Goal: Task Accomplishment & Management: Manage account settings

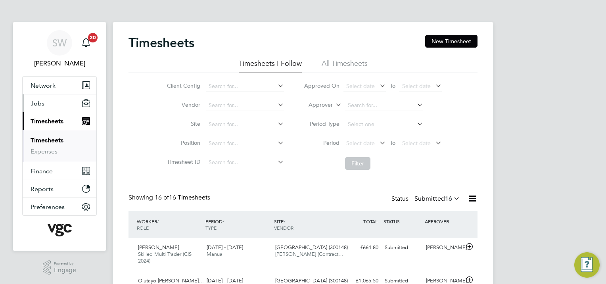
click at [40, 102] on span "Jobs" at bounding box center [38, 104] width 14 height 8
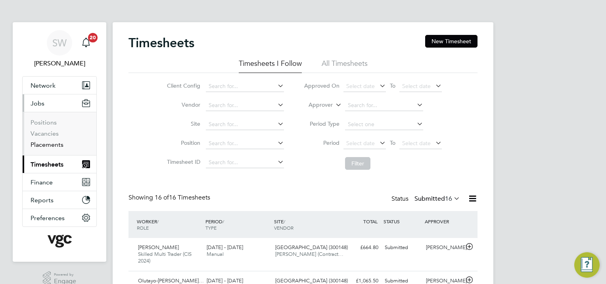
click at [49, 144] on link "Placements" at bounding box center [47, 145] width 33 height 8
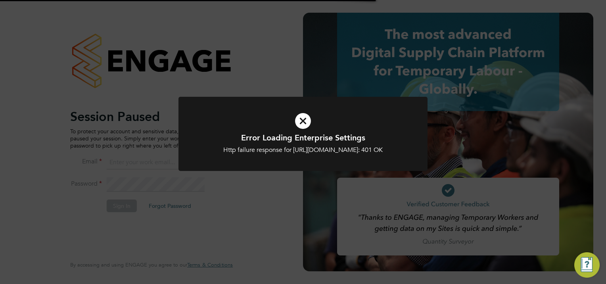
type input "simon.woodcock@vgcgroup.co.uk"
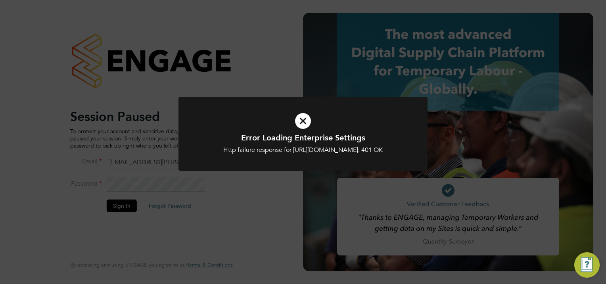
click at [279, 171] on div at bounding box center [302, 134] width 249 height 74
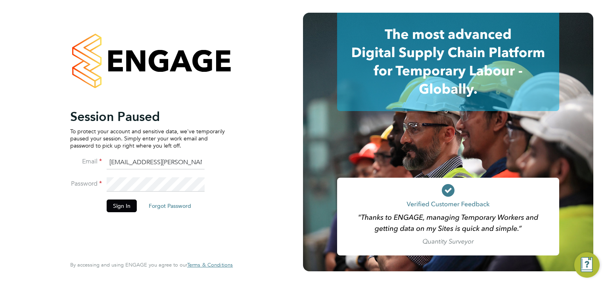
click at [122, 203] on button "Sign In" at bounding box center [122, 205] width 30 height 13
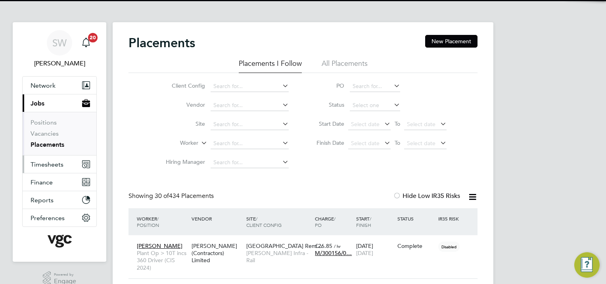
click at [41, 163] on span "Timesheets" at bounding box center [47, 165] width 33 height 8
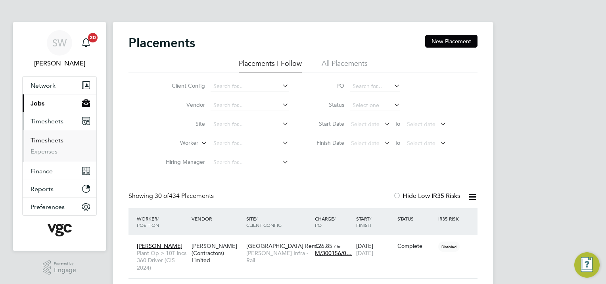
click at [51, 138] on link "Timesheets" at bounding box center [47, 140] width 33 height 8
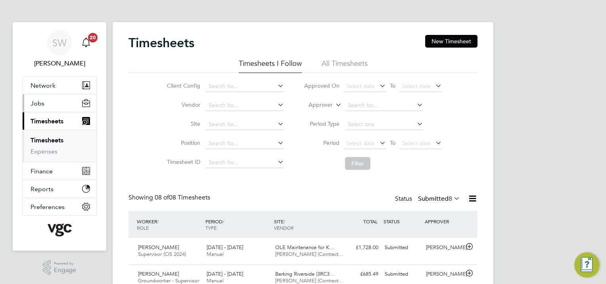
click at [36, 100] on span "Jobs" at bounding box center [38, 104] width 14 height 8
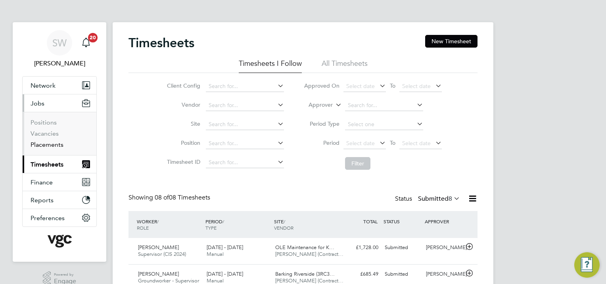
click at [50, 143] on link "Placements" at bounding box center [47, 145] width 33 height 8
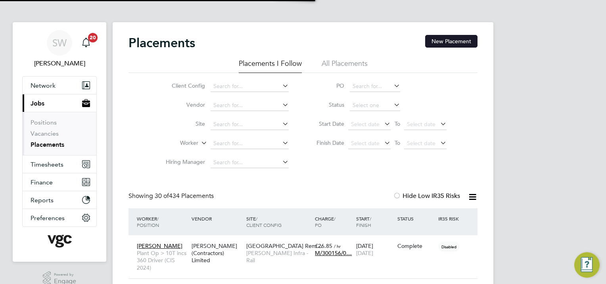
scroll to position [23, 69]
click at [432, 41] on button "New Placement" at bounding box center [451, 41] width 52 height 13
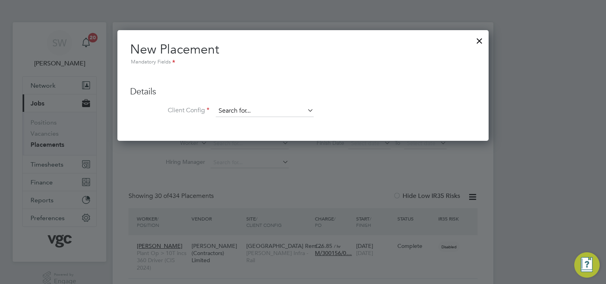
drag, startPoint x: 228, startPoint y: 113, endPoint x: 230, endPoint y: 109, distance: 4.1
click at [230, 110] on input at bounding box center [265, 111] width 98 height 12
click at [236, 122] on li "Morgan Sindall Infra - Rail" at bounding box center [265, 122] width 98 height 11
type input "[PERSON_NAME] Infra - Rail"
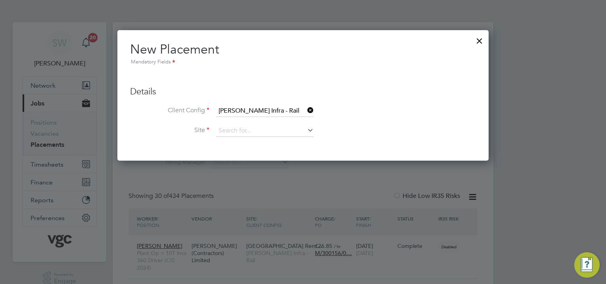
click at [306, 129] on icon at bounding box center [306, 130] width 0 height 11
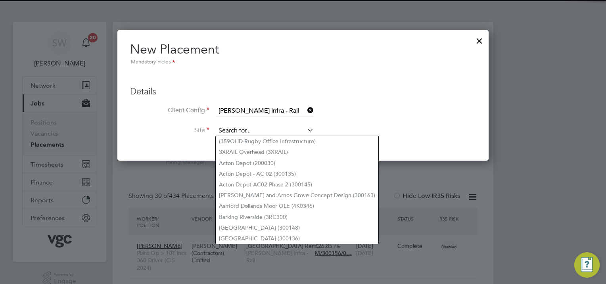
click at [231, 127] on input at bounding box center [265, 131] width 98 height 12
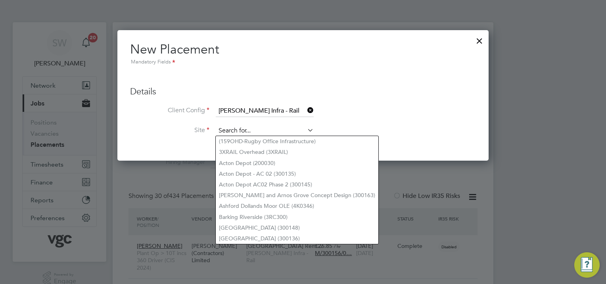
paste input "300501"
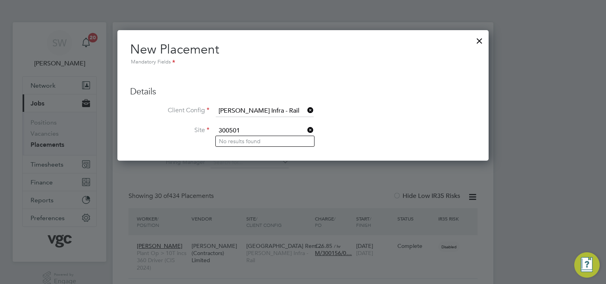
type input "300501"
drag, startPoint x: 310, startPoint y: 107, endPoint x: 296, endPoint y: 109, distance: 14.2
click at [306, 107] on icon at bounding box center [306, 110] width 0 height 11
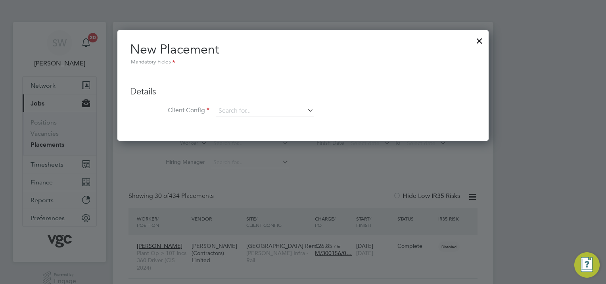
click at [250, 105] on ul "Details Client Config Hiring Manager Worker Position Placement Type Worker Work…" at bounding box center [303, 98] width 346 height 56
click at [251, 114] on input at bounding box center [265, 111] width 98 height 12
click at [245, 122] on li "Morgan Sindall Con struction - Central" at bounding box center [324, 122] width 216 height 11
type input "Morgan Sindall Construction - Central"
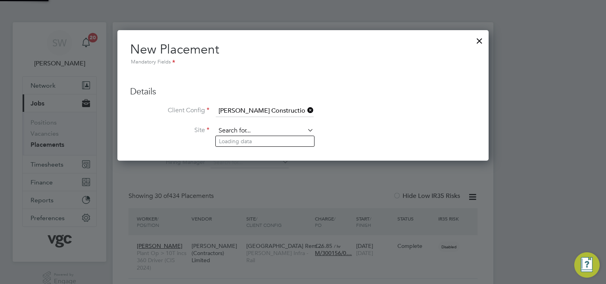
click at [239, 129] on input at bounding box center [265, 131] width 98 height 12
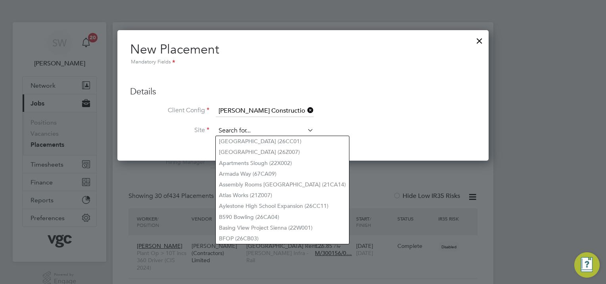
paste input "300501"
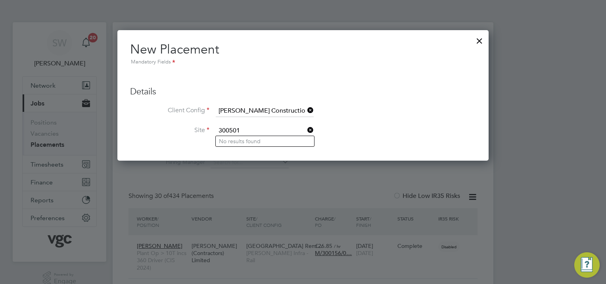
type input "300501"
click at [306, 108] on icon at bounding box center [306, 110] width 0 height 11
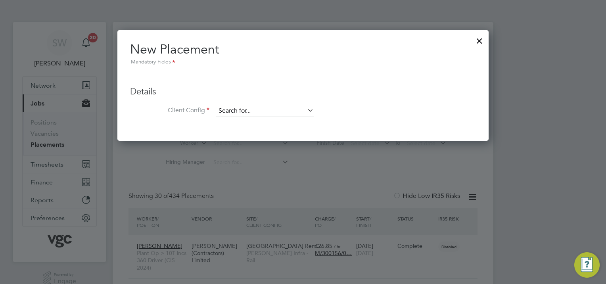
click at [236, 110] on input at bounding box center [265, 111] width 98 height 12
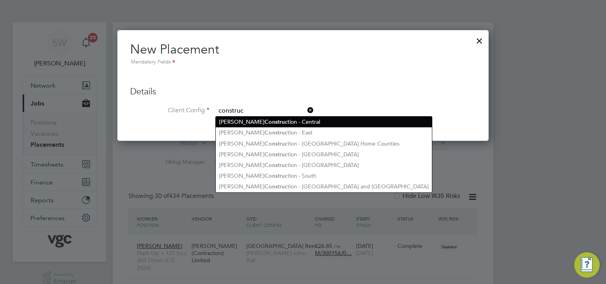
click at [255, 121] on li "Morgan Sindall Construc tion - Central" at bounding box center [324, 122] width 216 height 11
type input "Morgan Sindall Construction - Central"
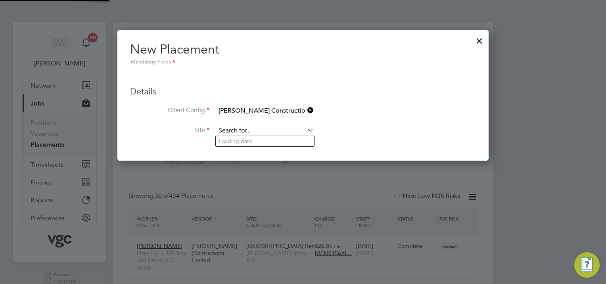
click at [245, 127] on input at bounding box center [265, 131] width 98 height 12
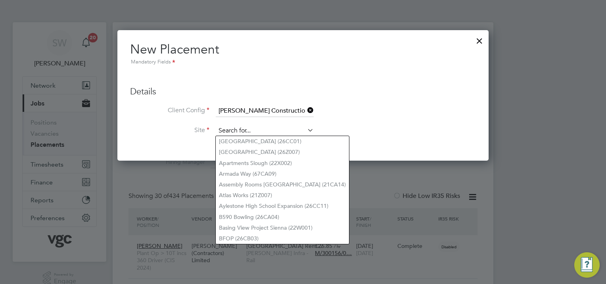
paste input "300501"
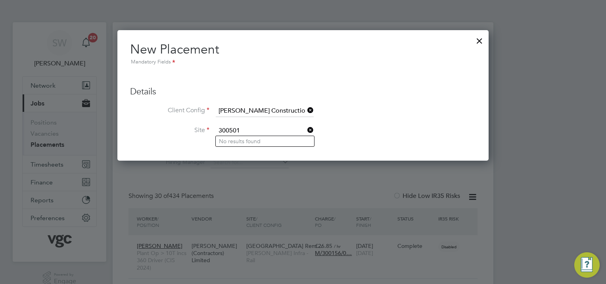
type input "300501"
click at [306, 108] on icon at bounding box center [306, 110] width 0 height 11
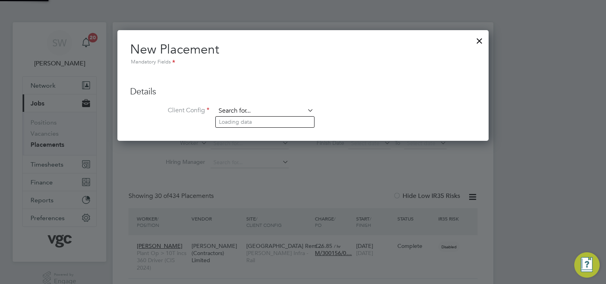
click at [260, 108] on input at bounding box center [265, 111] width 98 height 12
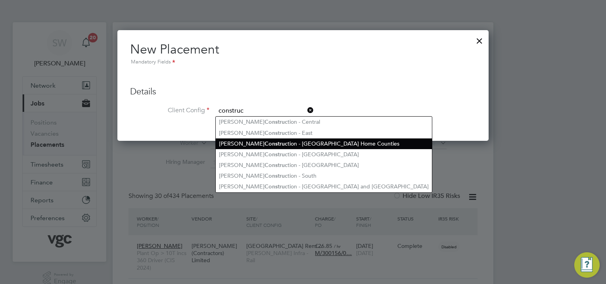
click at [265, 142] on b "Construc" at bounding box center [276, 143] width 23 height 7
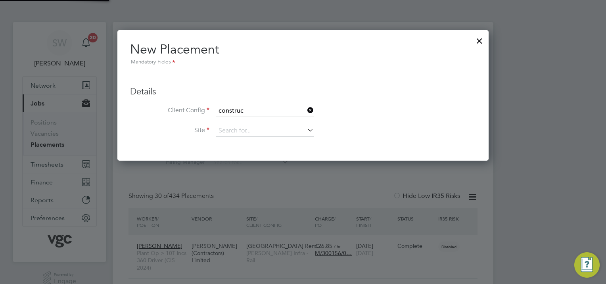
type input "Morgan Sindall Construction - London Home Counties"
click at [240, 129] on input at bounding box center [265, 131] width 98 height 12
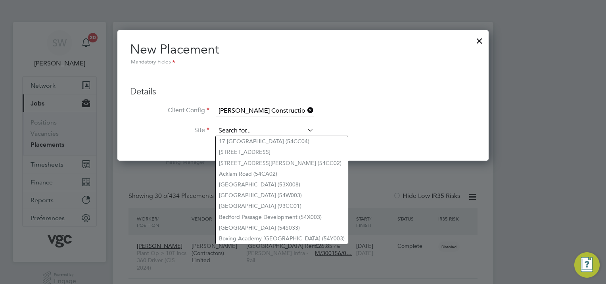
paste input "300501"
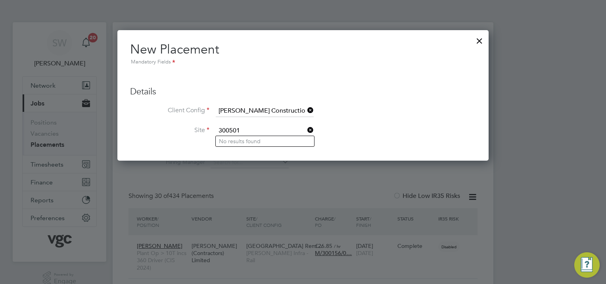
type input "300501"
drag, startPoint x: 309, startPoint y: 107, endPoint x: 275, endPoint y: 114, distance: 35.2
click at [306, 109] on icon at bounding box center [306, 110] width 0 height 11
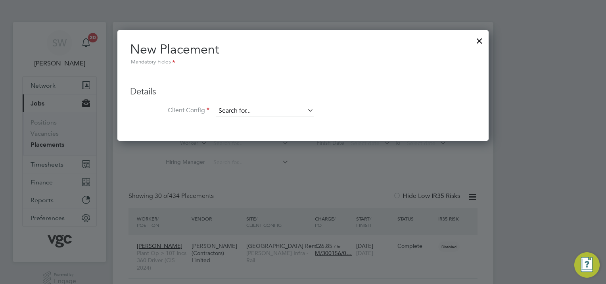
click at [247, 109] on input at bounding box center [265, 111] width 98 height 12
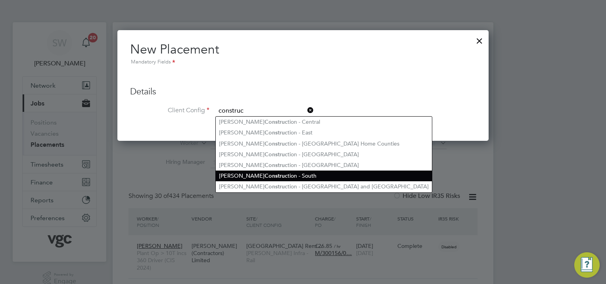
click at [265, 173] on b "Construc" at bounding box center [276, 176] width 23 height 7
type input "Morgan Sindall Construction - South"
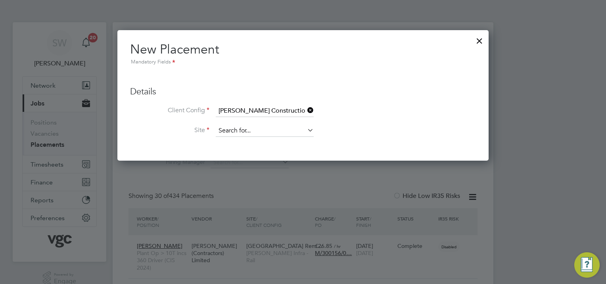
click at [236, 127] on input at bounding box center [265, 131] width 98 height 12
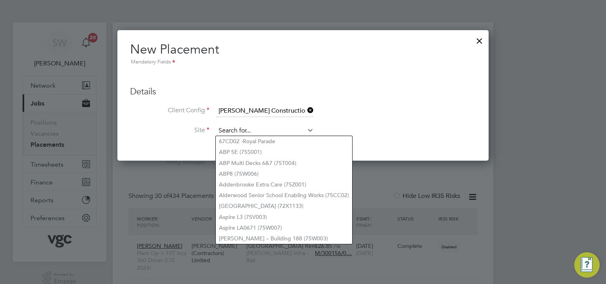
paste input "300501"
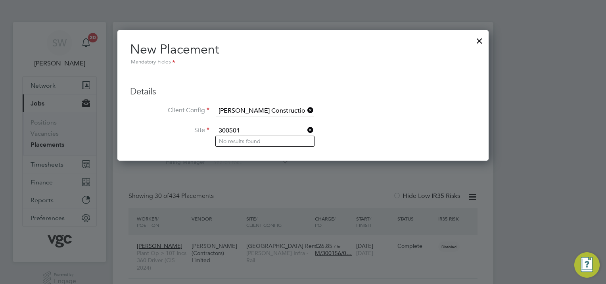
type input "300501"
click at [306, 108] on icon at bounding box center [306, 110] width 0 height 11
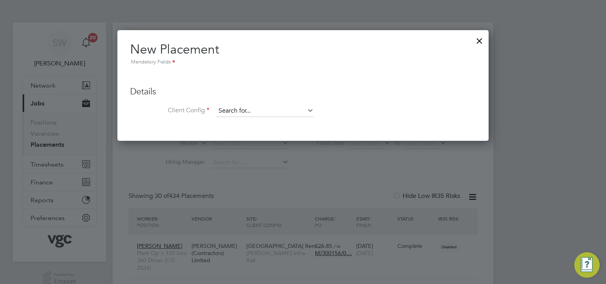
click at [246, 109] on input at bounding box center [265, 111] width 98 height 12
click at [243, 121] on li "Morgan Sindall Infra - Rail" at bounding box center [265, 122] width 98 height 11
type input "[PERSON_NAME] Infra - Rail"
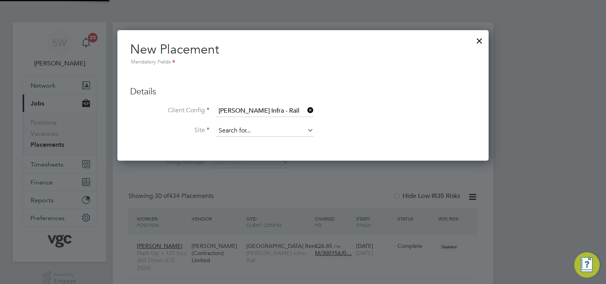
scroll to position [130, 372]
click at [230, 127] on input at bounding box center [265, 131] width 98 height 12
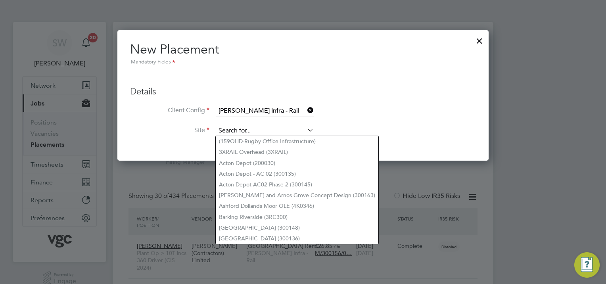
paste input "300501"
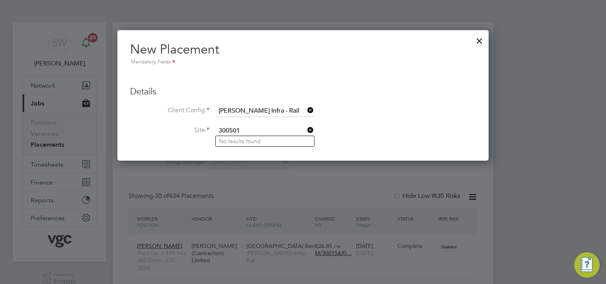
type input "300501"
click at [306, 111] on icon at bounding box center [306, 110] width 0 height 11
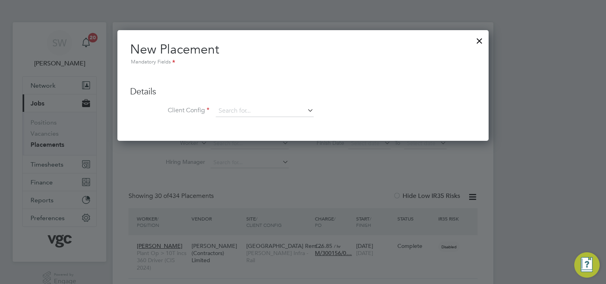
scroll to position [4, 4]
click at [480, 37] on div at bounding box center [479, 39] width 14 height 14
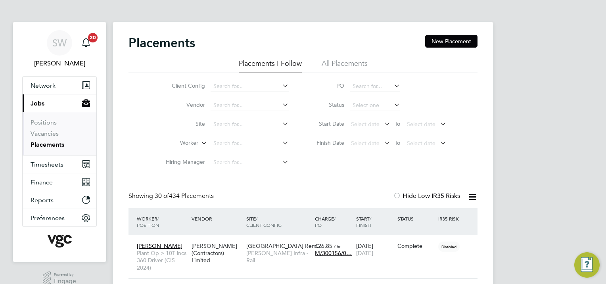
drag, startPoint x: 437, startPoint y: 36, endPoint x: 405, endPoint y: 45, distance: 32.9
click at [437, 36] on button "New Placement" at bounding box center [451, 41] width 52 height 13
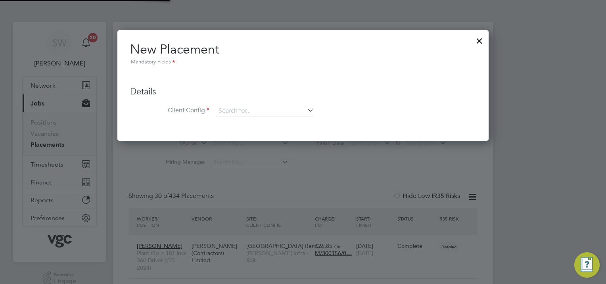
scroll to position [111, 372]
click at [219, 109] on input at bounding box center [265, 111] width 98 height 12
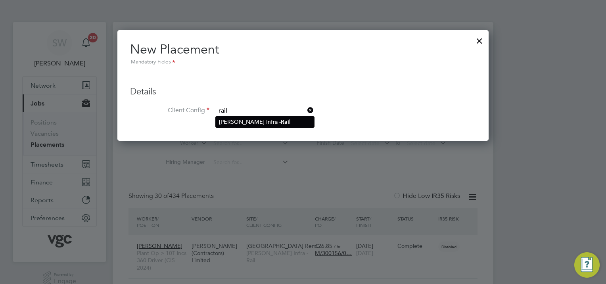
click at [238, 119] on li "Morgan Sindall Infra - Rail" at bounding box center [265, 122] width 98 height 11
type input "[PERSON_NAME] Infra - Rail"
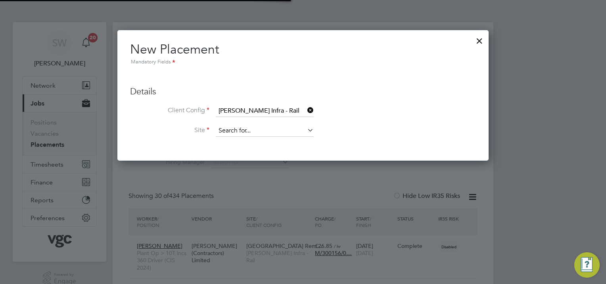
scroll to position [130, 372]
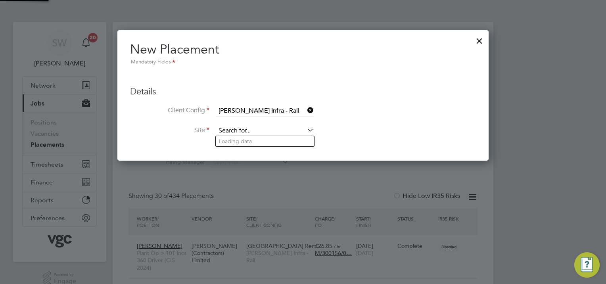
click at [230, 129] on input at bounding box center [265, 131] width 98 height 12
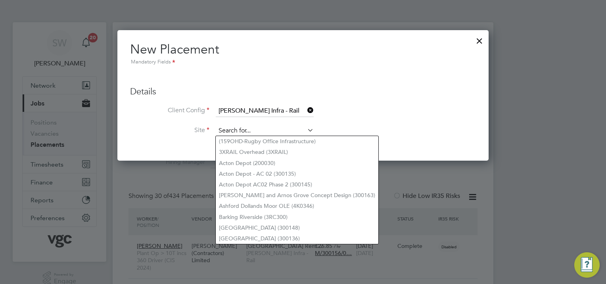
paste input "3B CP7 OLE"
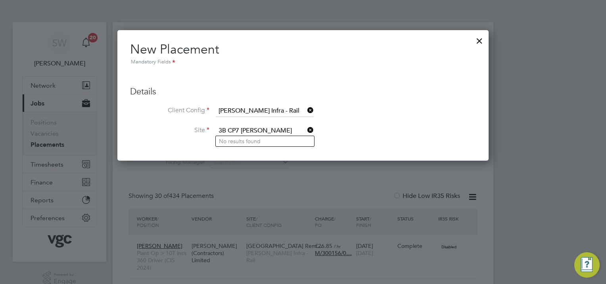
type input "3B CP7 OLE"
click at [306, 109] on icon at bounding box center [306, 110] width 0 height 11
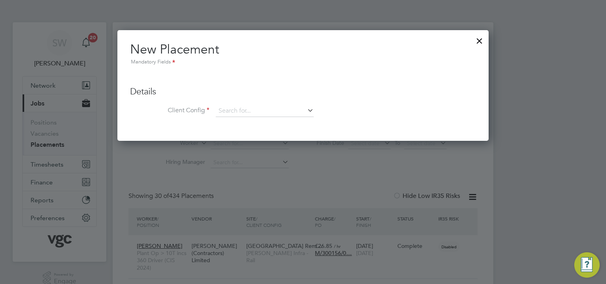
click at [476, 39] on div at bounding box center [479, 39] width 14 height 14
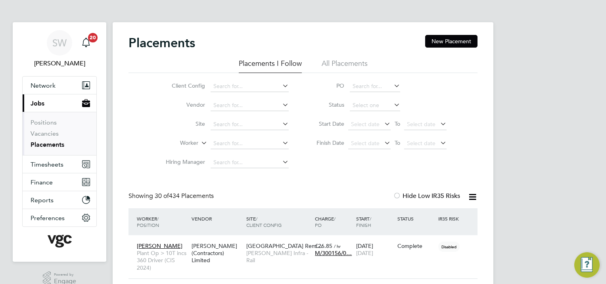
click at [45, 144] on link "Placements" at bounding box center [48, 145] width 34 height 8
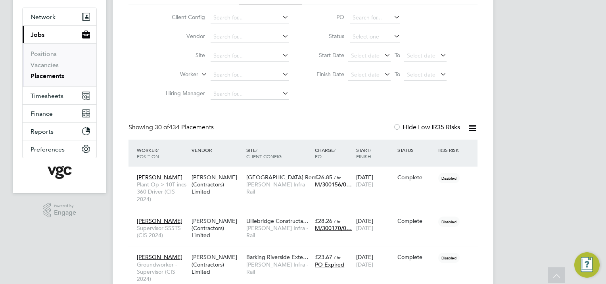
scroll to position [0, 0]
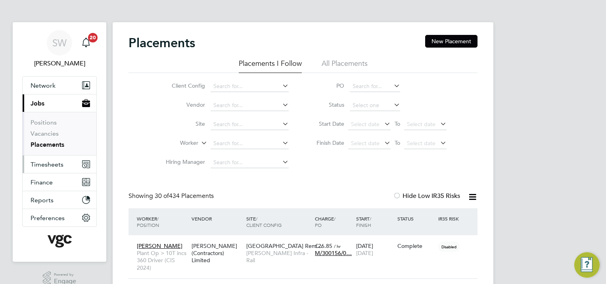
click at [46, 163] on span "Timesheets" at bounding box center [47, 165] width 33 height 8
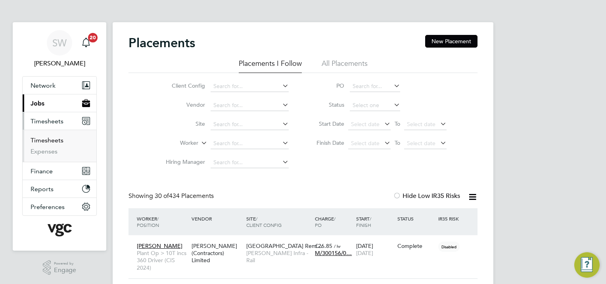
click at [49, 138] on link "Timesheets" at bounding box center [47, 140] width 33 height 8
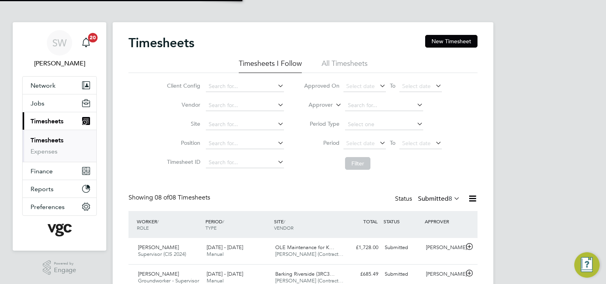
scroll to position [27, 69]
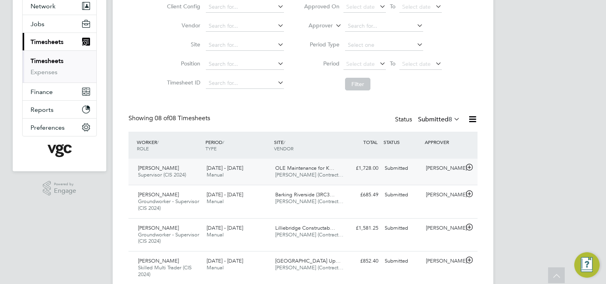
click at [428, 170] on div "[PERSON_NAME]" at bounding box center [443, 168] width 41 height 13
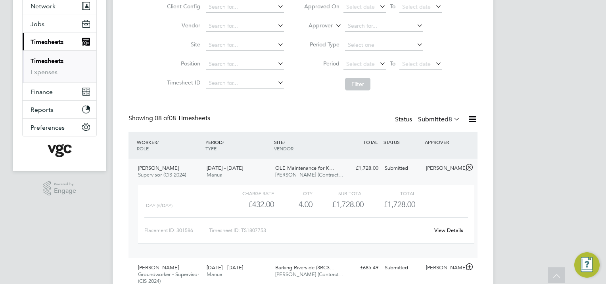
click at [447, 232] on link "View Details" at bounding box center [448, 230] width 29 height 7
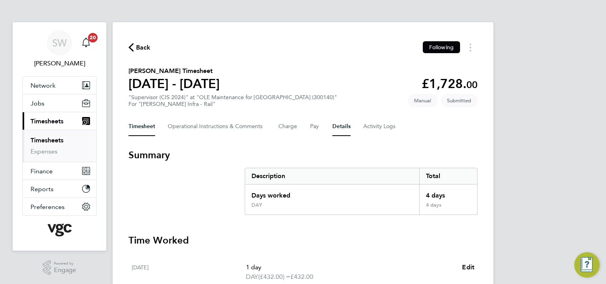
click at [338, 124] on button "Details" at bounding box center [341, 126] width 18 height 19
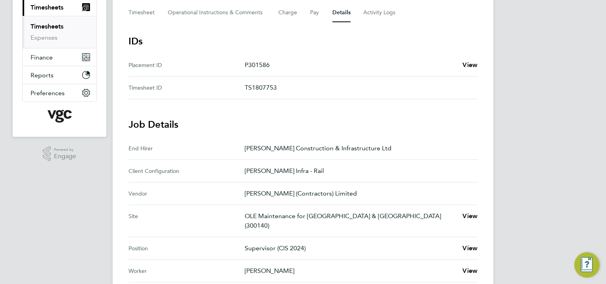
scroll to position [74, 0]
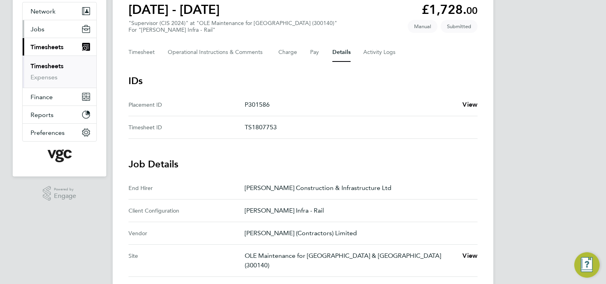
click at [40, 28] on span "Jobs" at bounding box center [38, 29] width 14 height 8
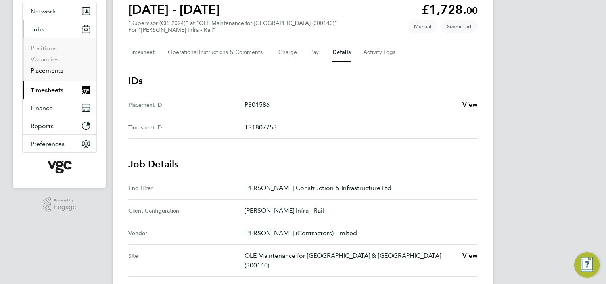
click at [47, 70] on link "Placements" at bounding box center [47, 71] width 33 height 8
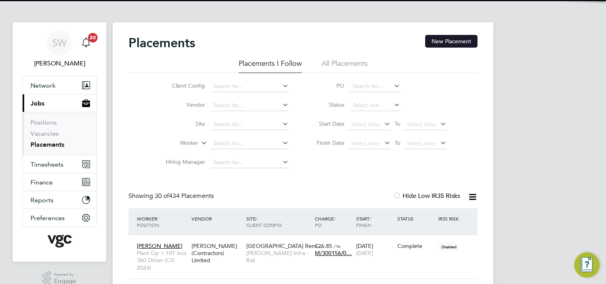
click at [440, 38] on button "New Placement" at bounding box center [451, 41] width 52 height 13
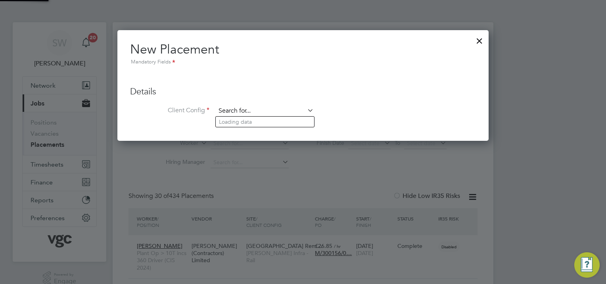
click at [227, 106] on input at bounding box center [265, 111] width 98 height 12
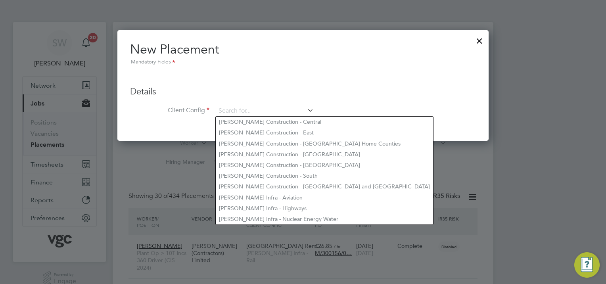
click at [247, 122] on li "Morgan Sindall Construction - Central" at bounding box center [324, 122] width 217 height 11
type input "Morgan Sindall Construction - Central"
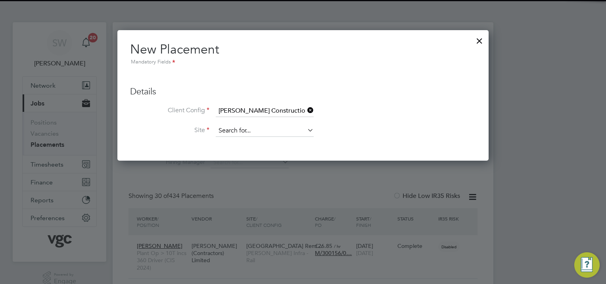
click at [238, 130] on input at bounding box center [265, 131] width 98 height 12
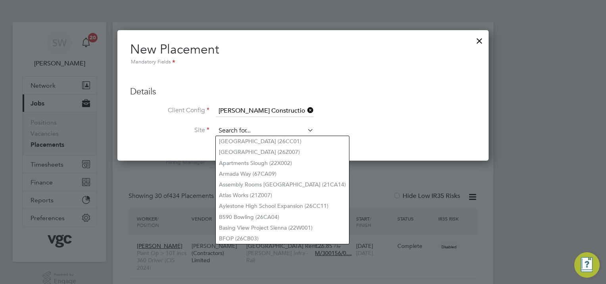
paste input "300140 Kent & Sussex"
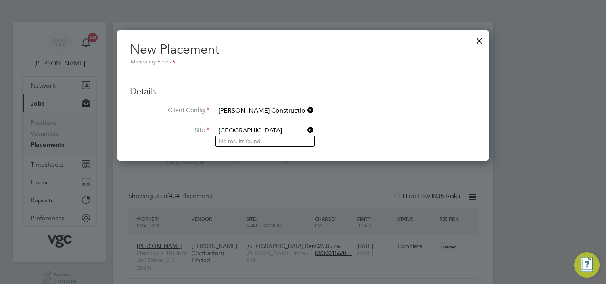
type input "300140 Kent & Sussex"
click at [306, 108] on icon at bounding box center [306, 110] width 0 height 11
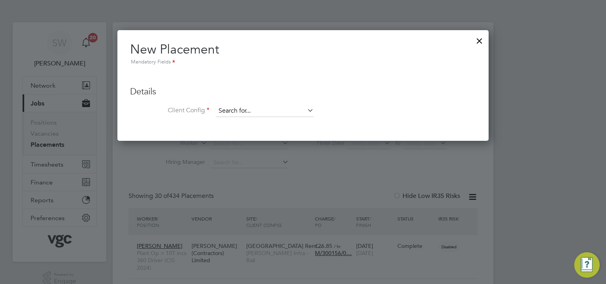
click at [259, 109] on input at bounding box center [265, 111] width 98 height 12
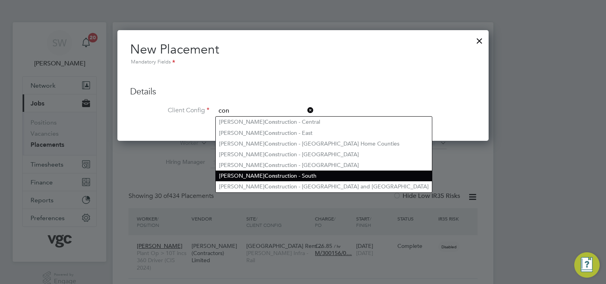
click at [265, 173] on b "Con" at bounding box center [270, 176] width 11 height 7
type input "Morgan Sindall Construction - South"
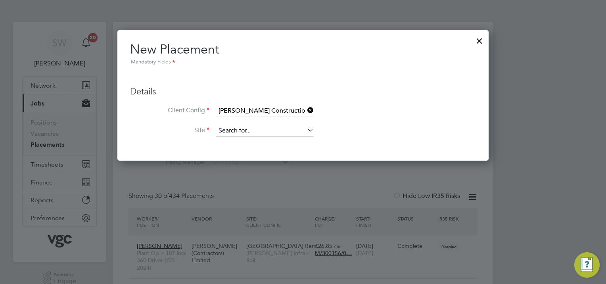
click at [236, 130] on input at bounding box center [265, 131] width 98 height 12
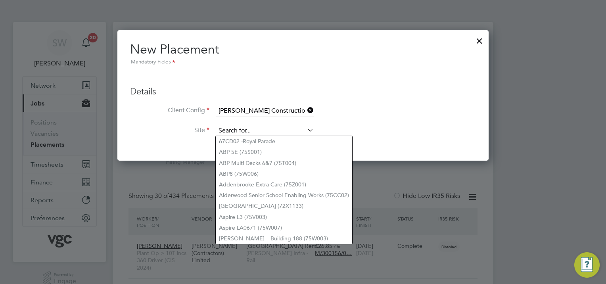
paste input "300140 Kent & Sussex"
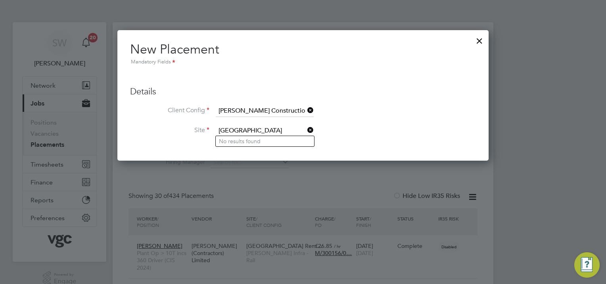
type input "300140 Kent & Sussex"
click at [306, 108] on icon at bounding box center [306, 110] width 0 height 11
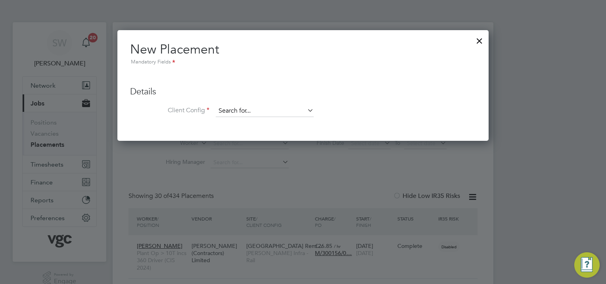
click at [244, 108] on input at bounding box center [265, 111] width 98 height 12
click at [243, 119] on li "Morgan Sindall Infra - Rail" at bounding box center [265, 122] width 98 height 11
type input "[PERSON_NAME] Infra - Rail"
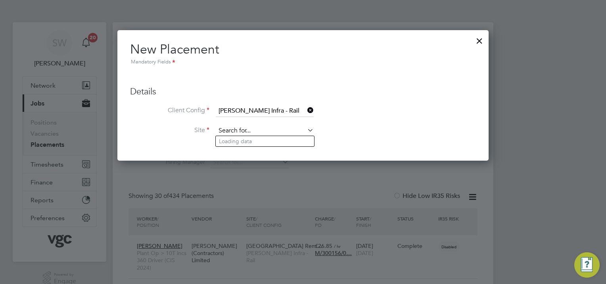
click at [237, 127] on input at bounding box center [265, 131] width 98 height 12
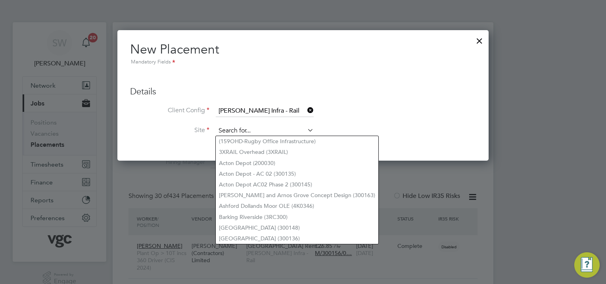
paste input "300140 Kent & Sussex"
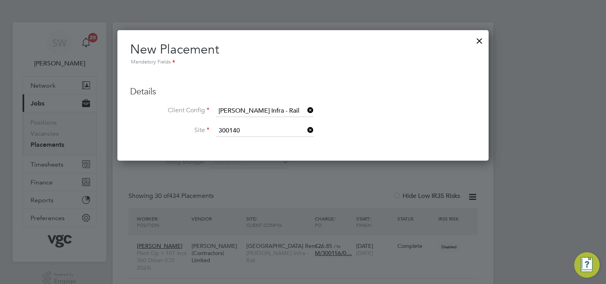
click at [272, 142] on li "OLE Maintenance for Kent & Sussex ( 300140 )" at bounding box center [297, 141] width 162 height 11
type input "OLE Maintenance for [GEOGRAPHIC_DATA] & [GEOGRAPHIC_DATA] (300140)"
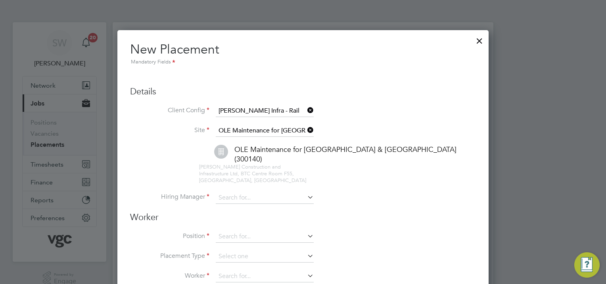
click at [478, 40] on div at bounding box center [479, 39] width 14 height 14
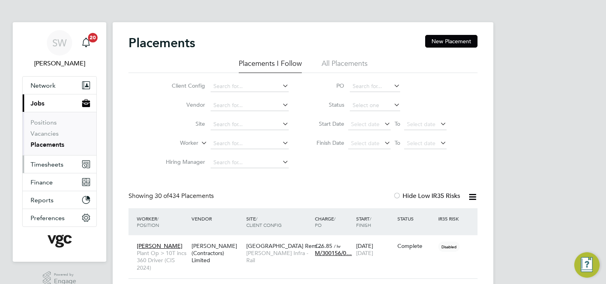
click at [43, 163] on span "Timesheets" at bounding box center [47, 165] width 33 height 8
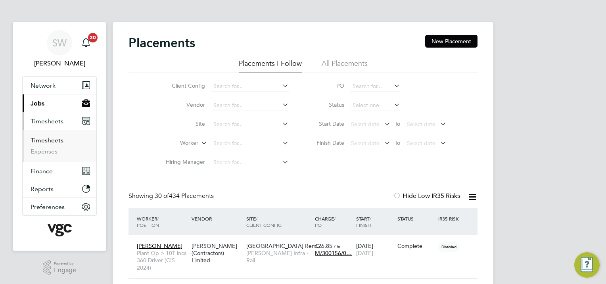
click at [44, 138] on link "Timesheets" at bounding box center [47, 140] width 33 height 8
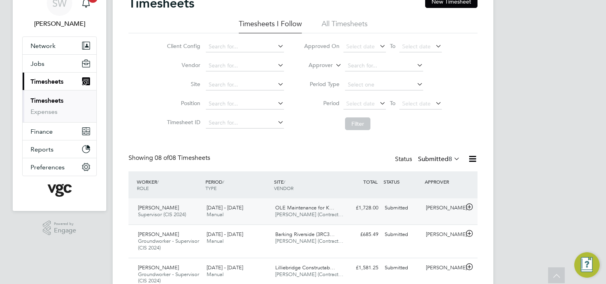
click at [300, 213] on span "V.G.Clements (Contract…" at bounding box center [309, 214] width 68 height 7
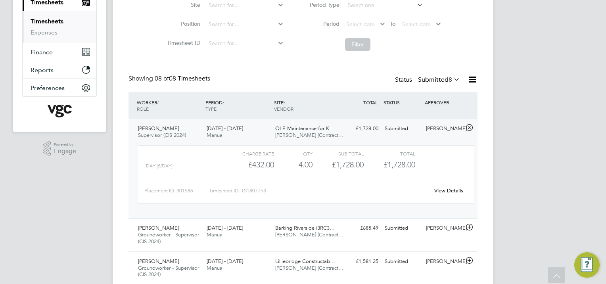
click at [444, 187] on link "View Details" at bounding box center [448, 190] width 29 height 7
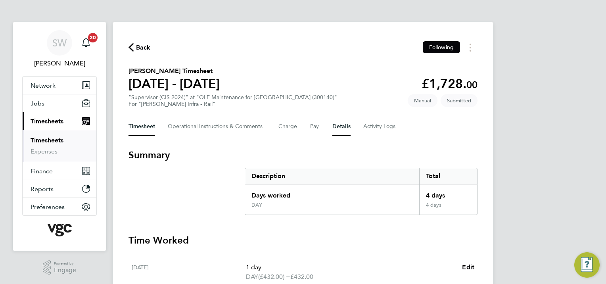
click at [341, 124] on button "Details" at bounding box center [341, 126] width 18 height 19
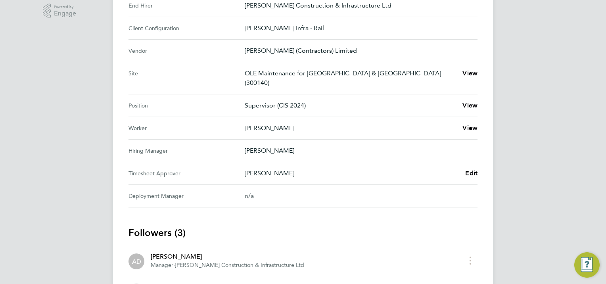
scroll to position [278, 0]
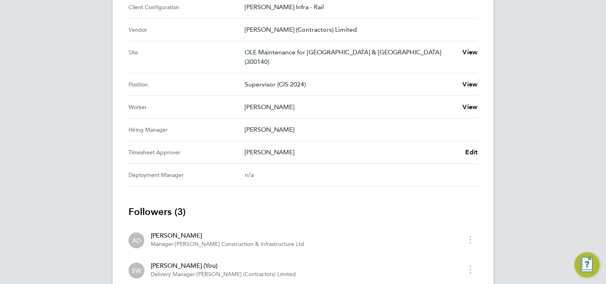
click at [462, 148] on div "[PERSON_NAME] Edit" at bounding box center [361, 153] width 233 height 10
click at [466, 148] on span "Edit" at bounding box center [471, 152] width 12 height 8
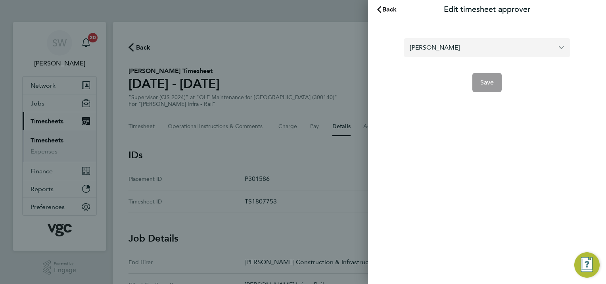
click at [470, 49] on input "[PERSON_NAME]" at bounding box center [487, 47] width 167 height 19
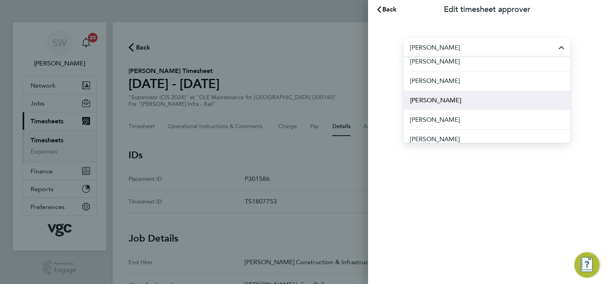
scroll to position [301, 0]
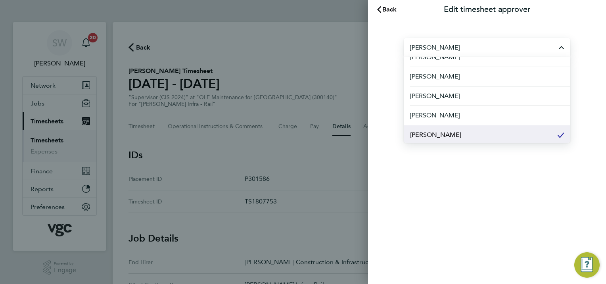
click at [438, 132] on span "[PERSON_NAME]" at bounding box center [435, 135] width 51 height 10
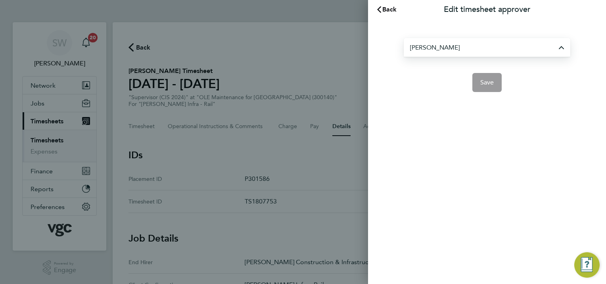
type input "[PERSON_NAME]"
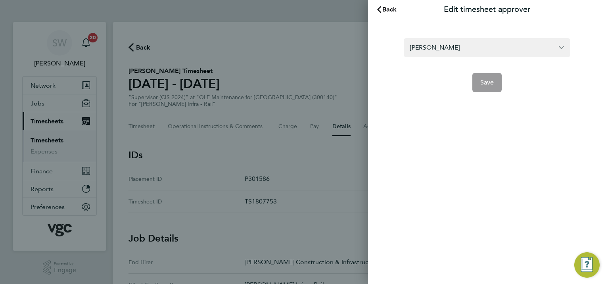
click at [485, 83] on app-form-button "Save" at bounding box center [487, 82] width 167 height 19
click at [486, 79] on app-form-button "Save" at bounding box center [487, 82] width 167 height 19
click at [449, 99] on div "[PERSON_NAME] Save" at bounding box center [487, 60] width 238 height 82
click at [484, 82] on app-form-button "Save" at bounding box center [487, 82] width 167 height 19
click at [387, 8] on span "Back" at bounding box center [389, 10] width 15 height 8
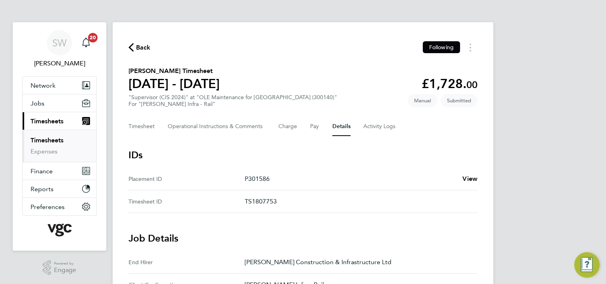
drag, startPoint x: 342, startPoint y: 125, endPoint x: 347, endPoint y: 125, distance: 4.8
click at [341, 125] on button "Details" at bounding box center [341, 126] width 18 height 19
click at [134, 125] on button "Timesheet" at bounding box center [142, 126] width 27 height 19
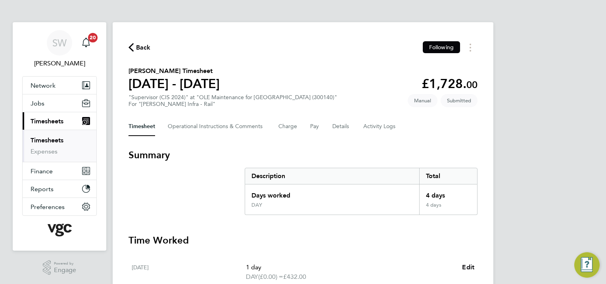
click at [50, 135] on ul "Timesheets Expenses" at bounding box center [60, 146] width 74 height 32
